Goal: Information Seeking & Learning: Learn about a topic

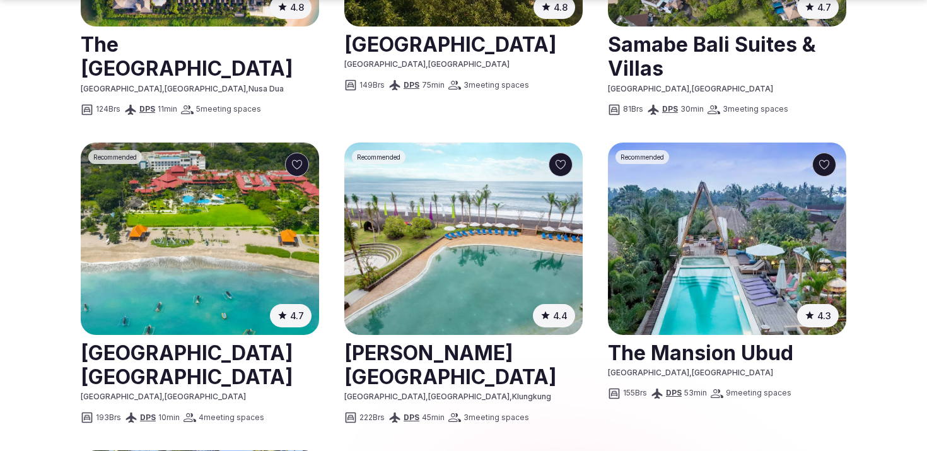
scroll to position [870, 0]
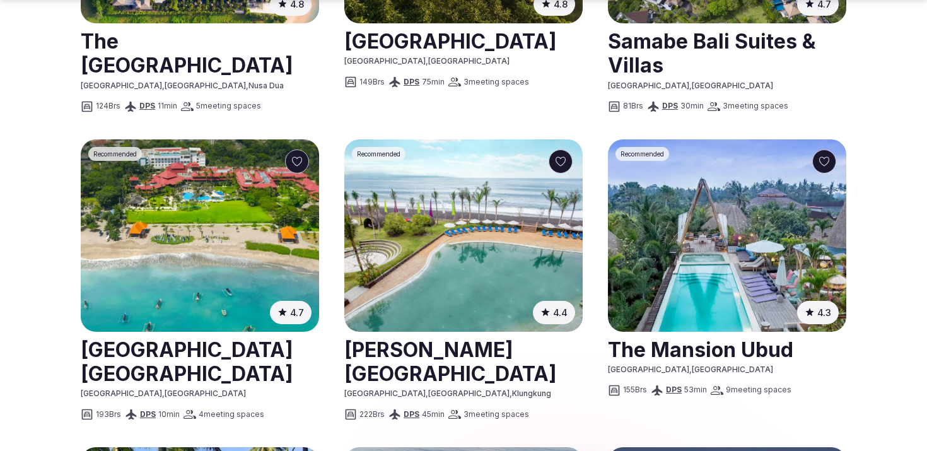
click at [459, 354] on link at bounding box center [463, 361] width 238 height 56
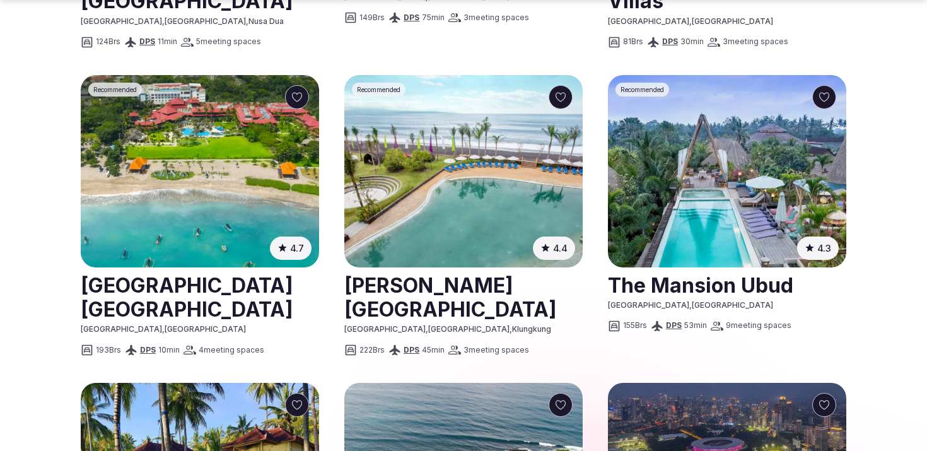
scroll to position [937, 0]
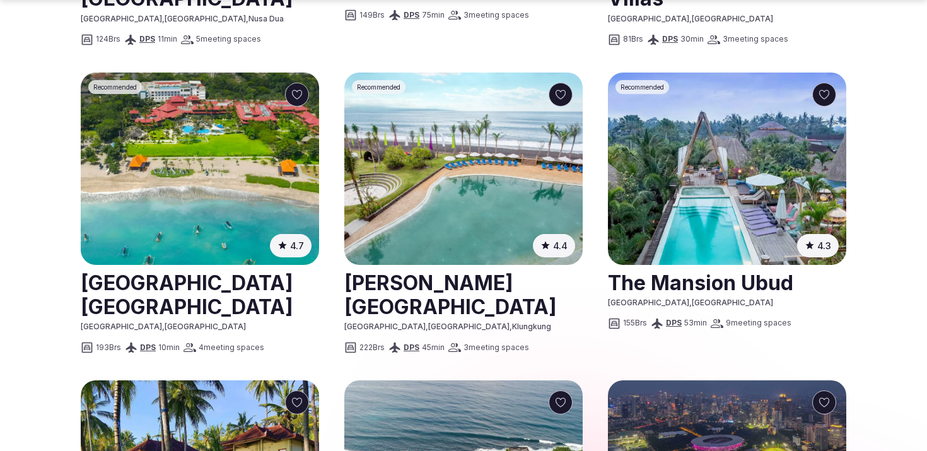
click at [659, 283] on link at bounding box center [727, 282] width 238 height 32
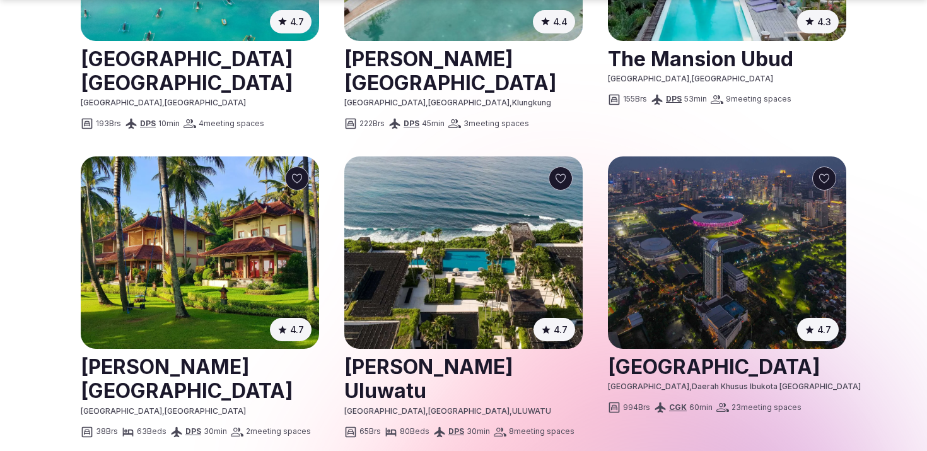
scroll to position [1166, 0]
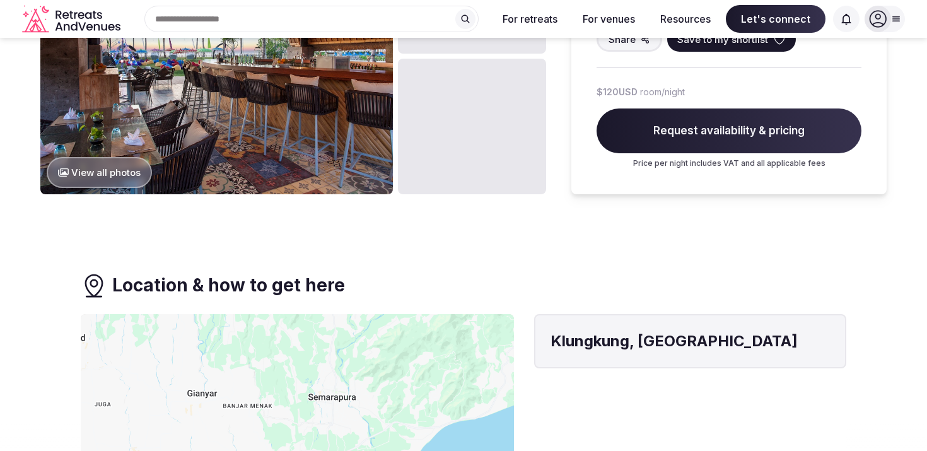
scroll to position [888, 0]
